Goal: Book appointment/travel/reservation

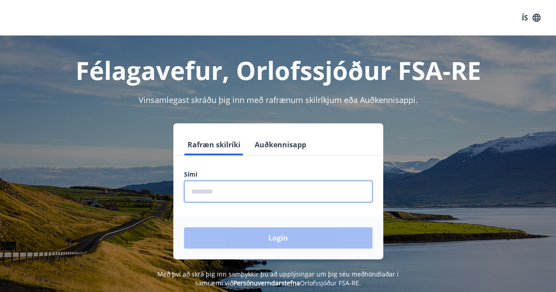
click at [222, 194] on input "phone" at bounding box center [278, 192] width 188 height 22
type input "********"
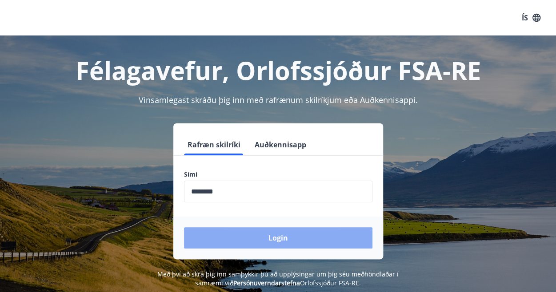
click at [265, 244] on button "Login" at bounding box center [278, 238] width 188 height 21
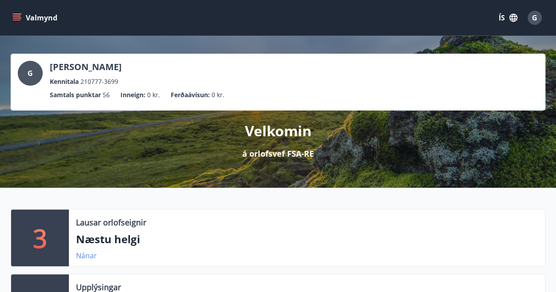
click at [84, 256] on link "Nánar" at bounding box center [86, 256] width 21 height 10
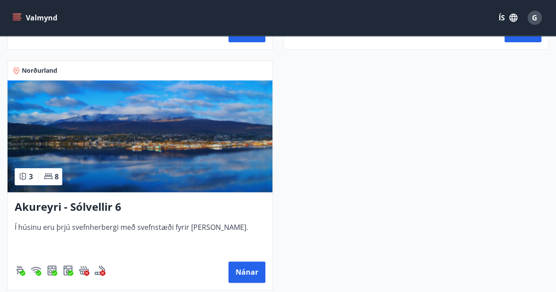
scroll to position [456, 0]
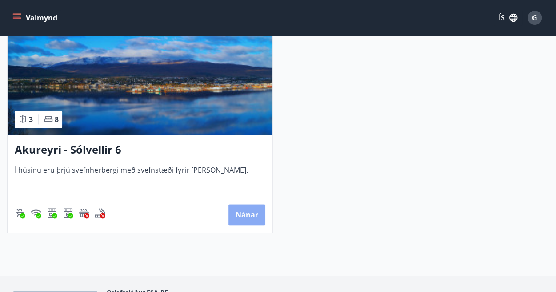
click at [249, 218] on button "Nánar" at bounding box center [246, 214] width 37 height 21
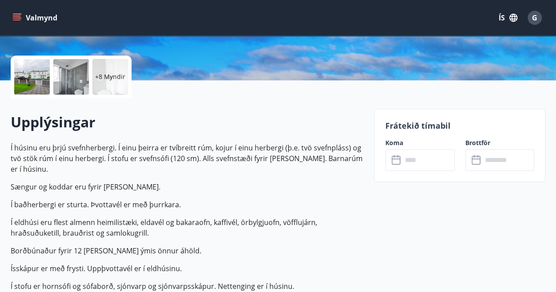
scroll to position [338, 0]
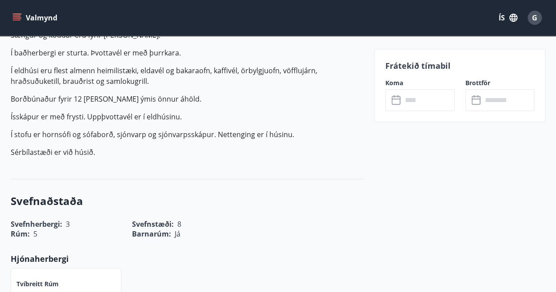
click at [433, 105] on input "text" at bounding box center [428, 100] width 52 height 22
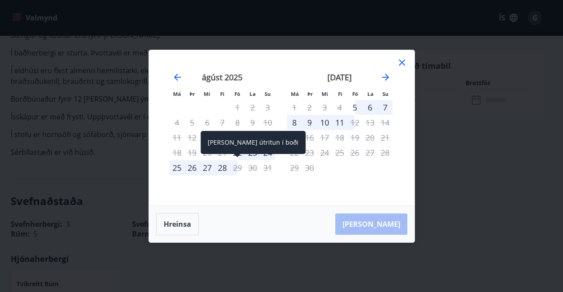
click at [237, 153] on div "Aðeins útritun í boði" at bounding box center [252, 142] width 105 height 23
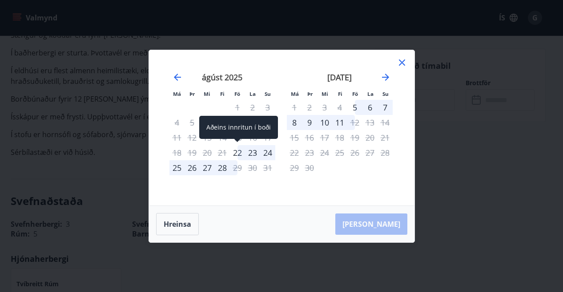
click at [239, 152] on div "22" at bounding box center [237, 152] width 15 height 15
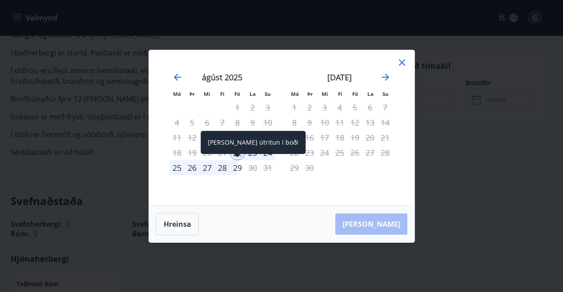
click at [236, 167] on div "29" at bounding box center [237, 167] width 15 height 15
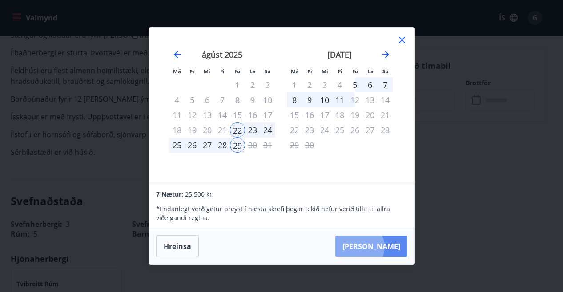
click at [386, 247] on button "Taka Frá" at bounding box center [371, 246] width 72 height 21
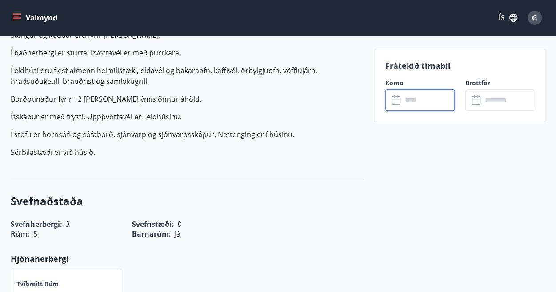
type input "******"
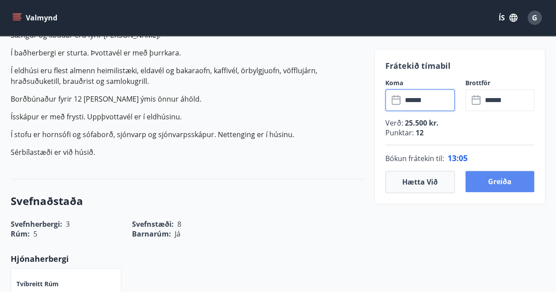
click at [506, 185] on button "Greiða" at bounding box center [499, 181] width 69 height 21
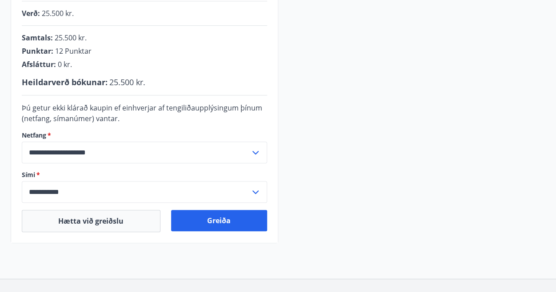
scroll to position [249, 0]
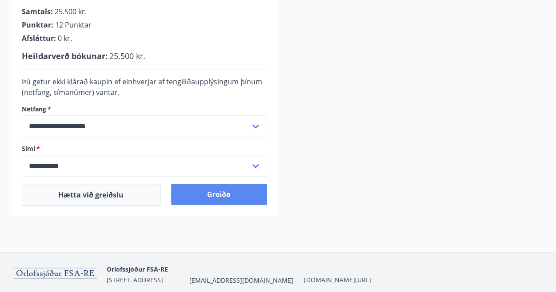
click at [217, 198] on button "Greiða" at bounding box center [219, 194] width 96 height 21
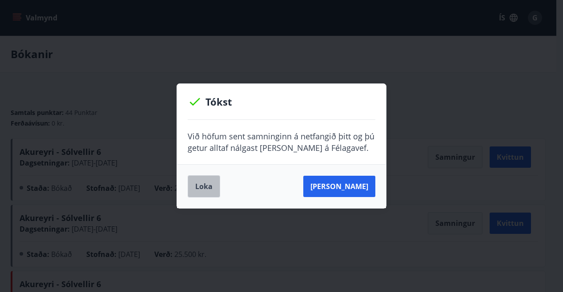
click at [206, 186] on button "Loka" at bounding box center [204, 187] width 32 height 22
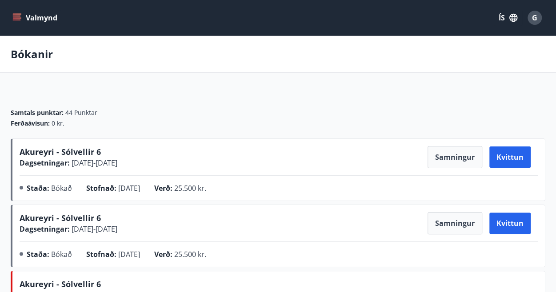
click at [535, 18] on span "G" at bounding box center [534, 18] width 5 height 10
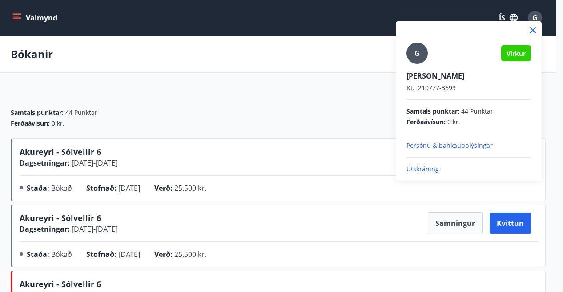
click at [418, 166] on p "Útskráning" at bounding box center [468, 169] width 124 height 9
